Goal: Transaction & Acquisition: Obtain resource

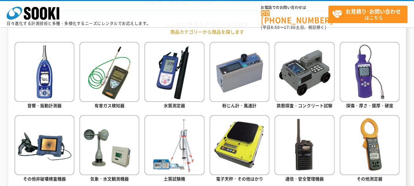
scroll to position [296, 0]
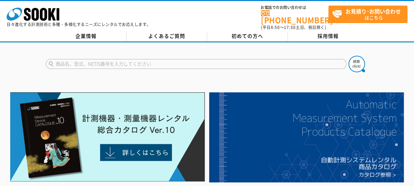
drag, startPoint x: 262, startPoint y: 78, endPoint x: 253, endPoint y: 74, distance: 10.1
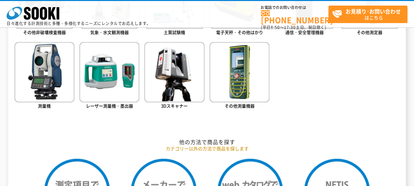
scroll to position [527, 0]
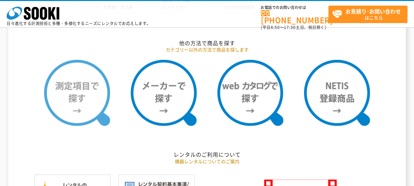
click at [57, 101] on img at bounding box center [77, 93] width 66 height 66
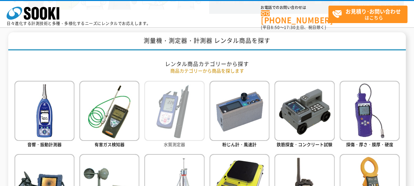
scroll to position [198, 0]
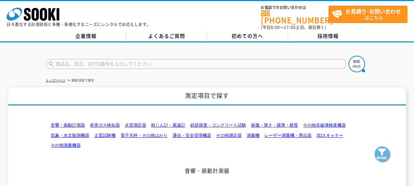
click at [164, 59] on input "text" at bounding box center [196, 64] width 301 height 10
type input "”D"
click at [348, 56] on button at bounding box center [356, 64] width 16 height 16
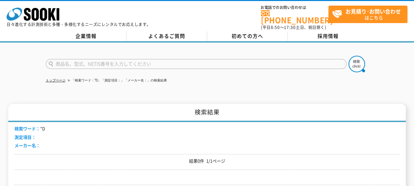
click at [103, 59] on input "text" at bounding box center [196, 64] width 301 height 10
type input "２"
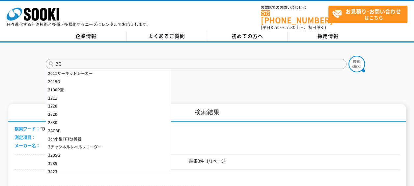
type input "2D"
click at [348, 56] on button at bounding box center [356, 64] width 16 height 16
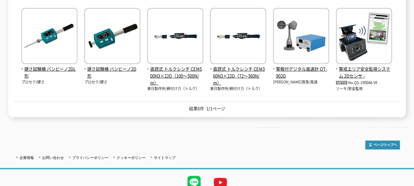
scroll to position [130, 0]
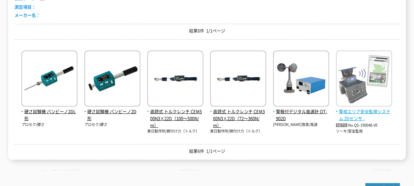
click at [370, 108] on span "警戒エリア安全監視システム 2Dセンサ -" at bounding box center [364, 115] width 56 height 14
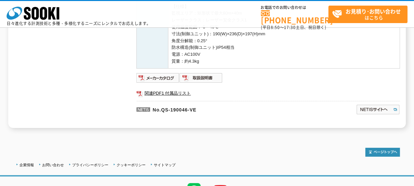
scroll to position [230, 0]
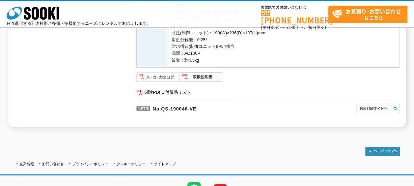
click at [155, 76] on img at bounding box center [157, 76] width 43 height 11
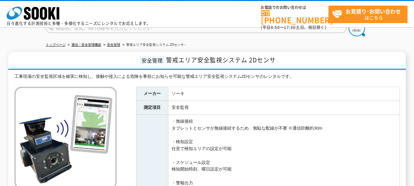
scroll to position [0, 0]
